Goal: Task Accomplishment & Management: Manage account settings

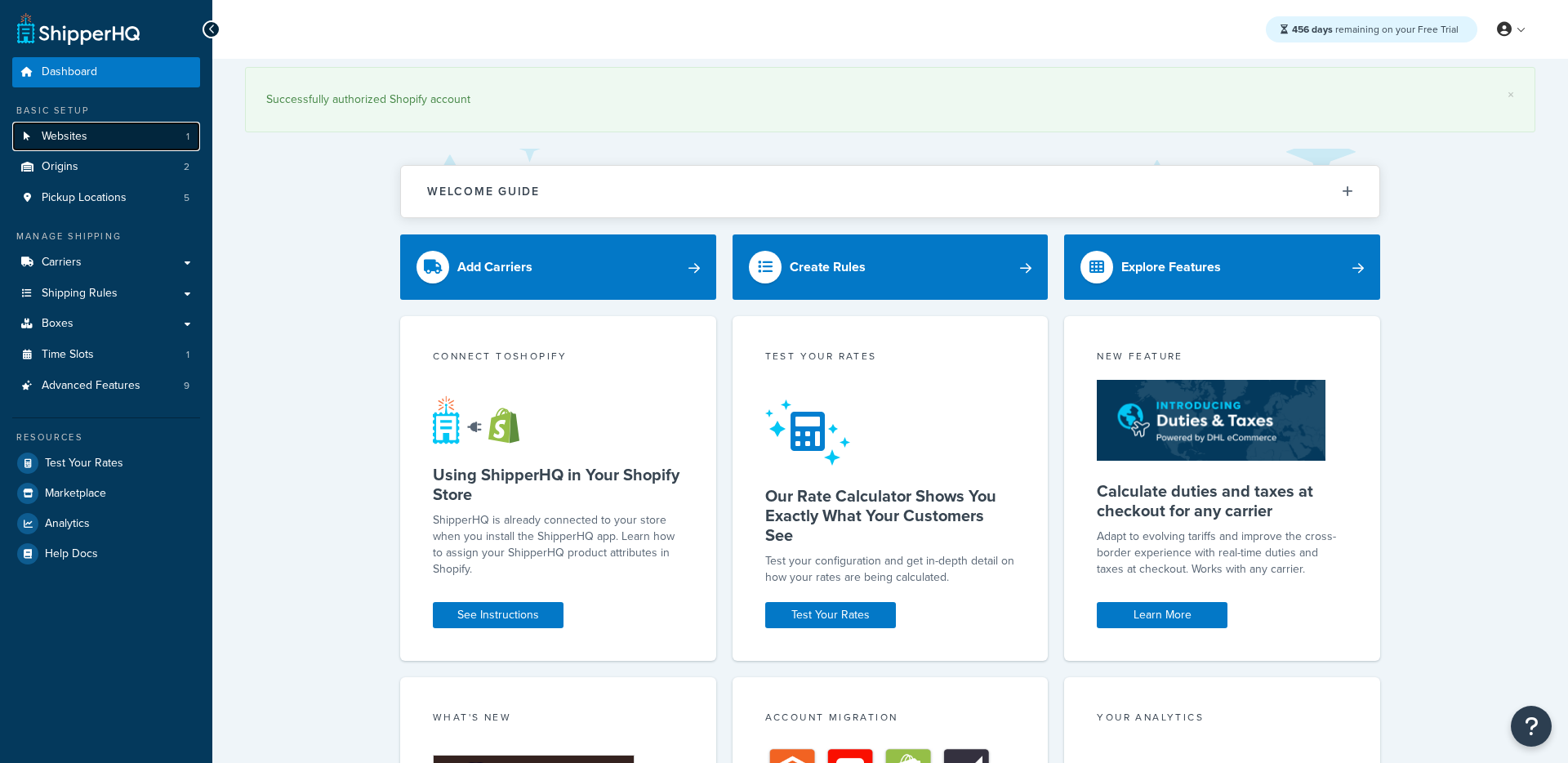
click at [71, 137] on span "Websites" at bounding box center [64, 137] width 46 height 14
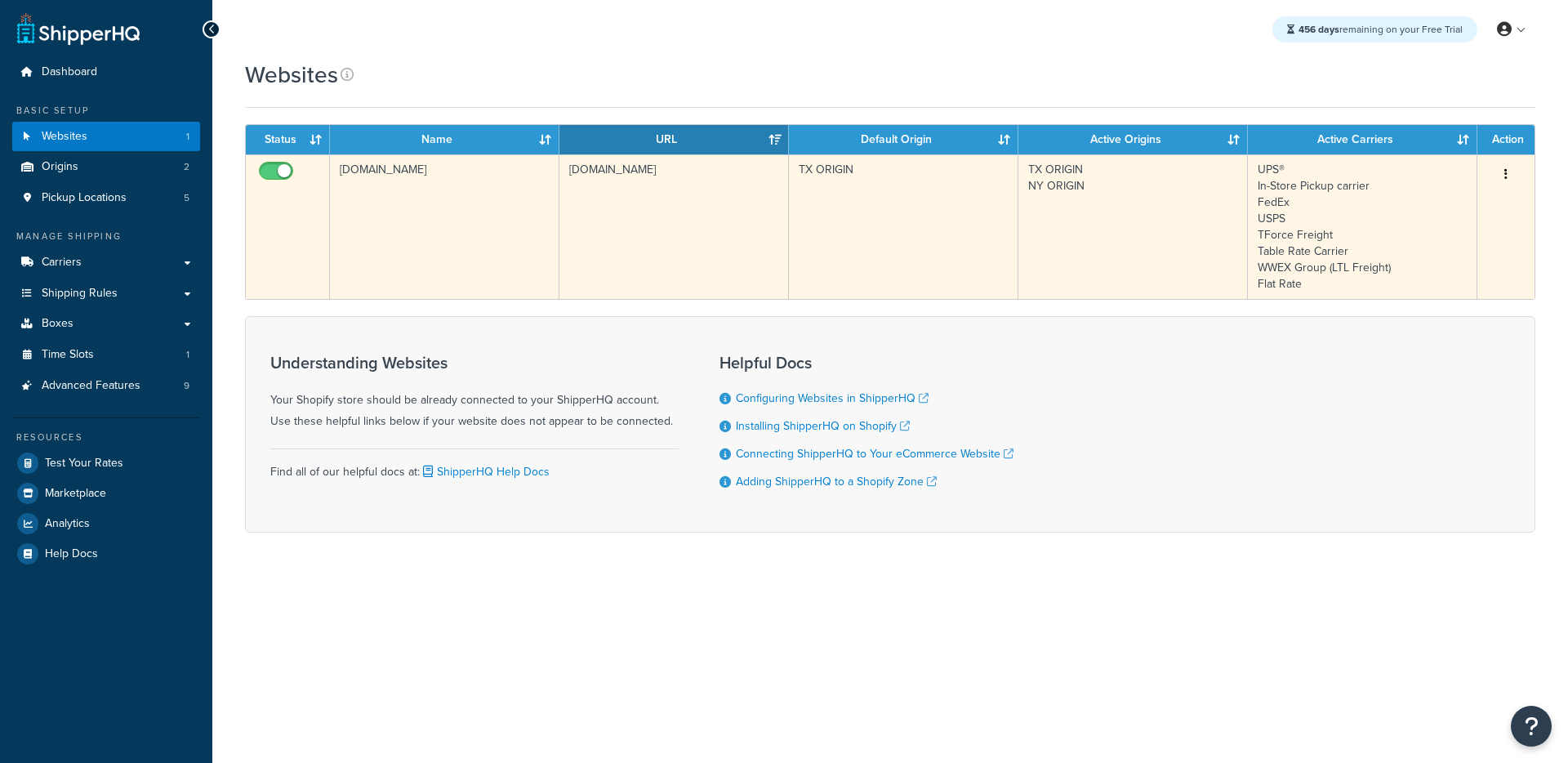
click at [481, 222] on td "[DOMAIN_NAME]" at bounding box center [445, 226] width 230 height 144
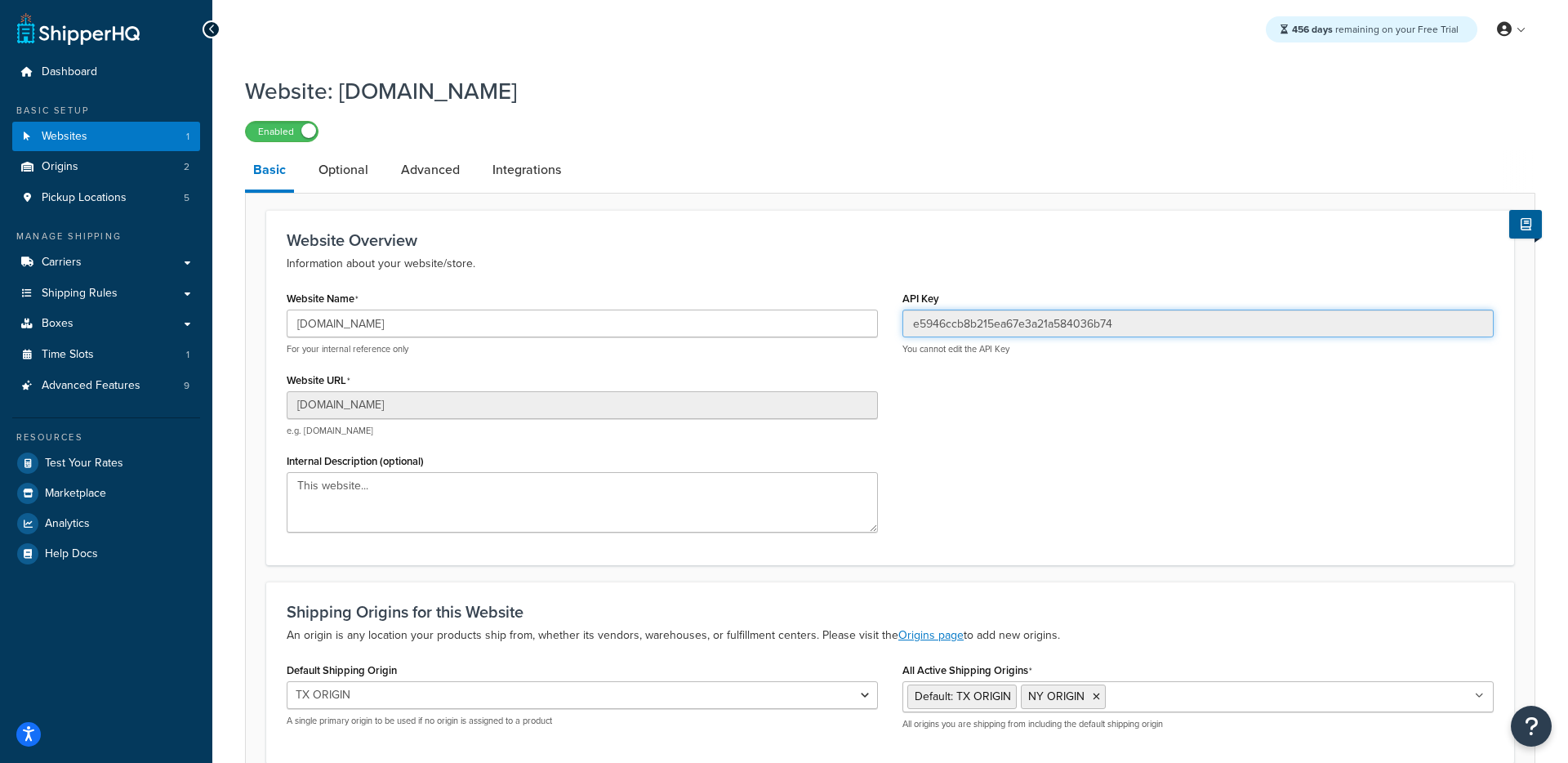
click at [977, 317] on input "e5946ccb8b215ea67e3a21a584036b74" at bounding box center [1198, 323] width 592 height 28
